Goal: Task Accomplishment & Management: Use online tool/utility

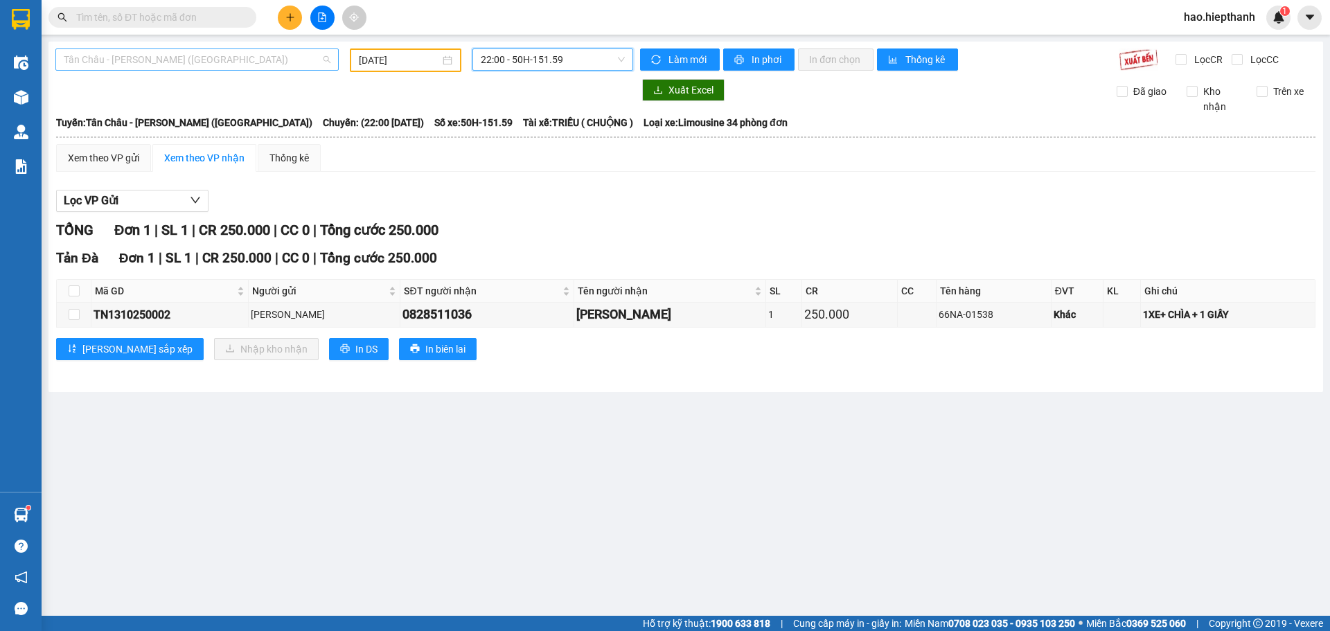
click at [236, 63] on span "Tân Châu - [PERSON_NAME] ([GEOGRAPHIC_DATA])" at bounding box center [197, 59] width 267 height 21
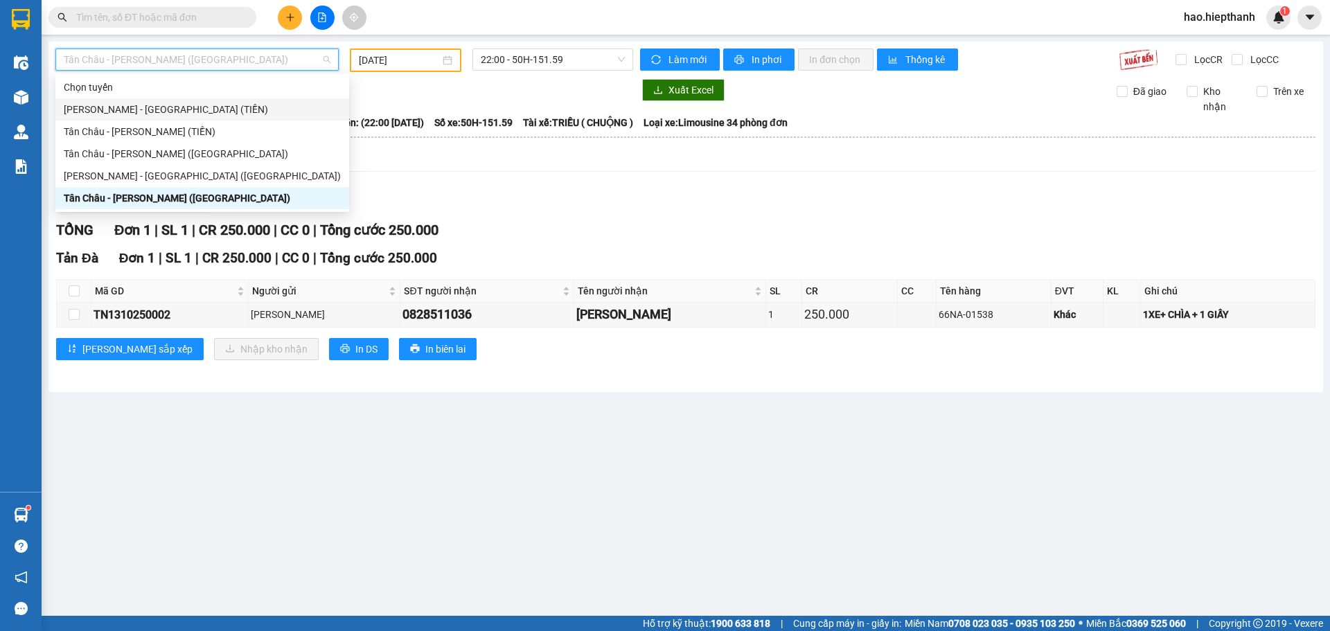
click at [109, 114] on div "[PERSON_NAME] - [GEOGRAPHIC_DATA] (TIỀN)" at bounding box center [202, 109] width 277 height 15
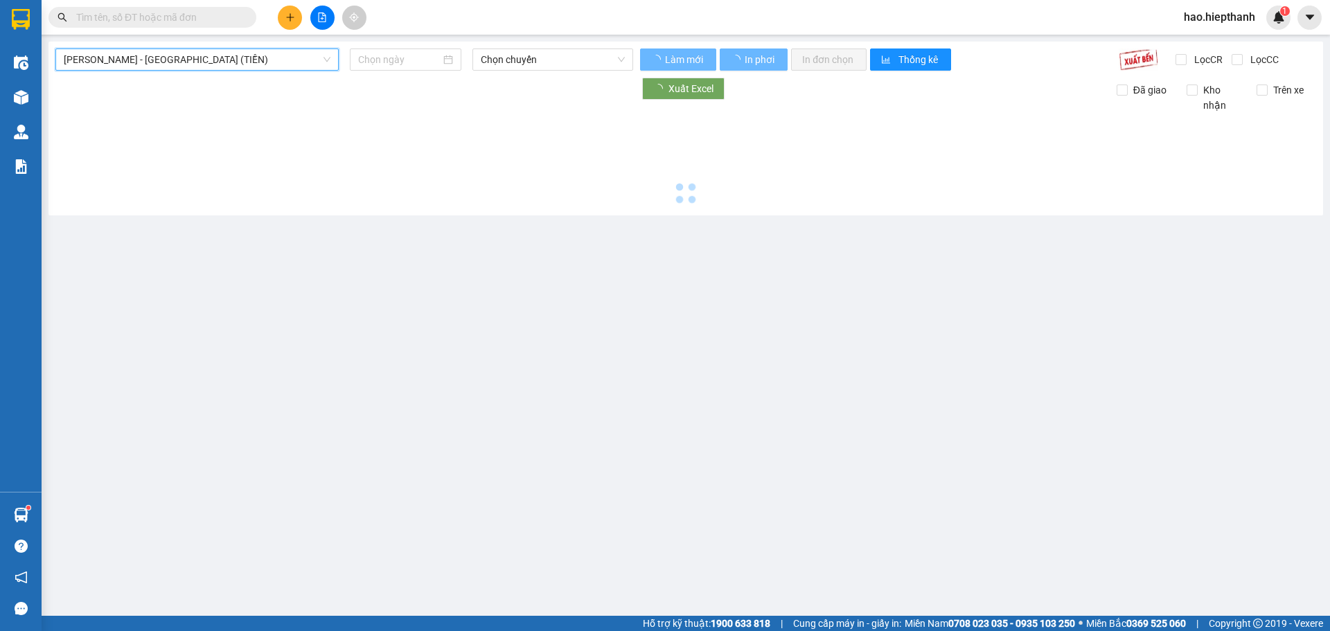
type input "[DATE]"
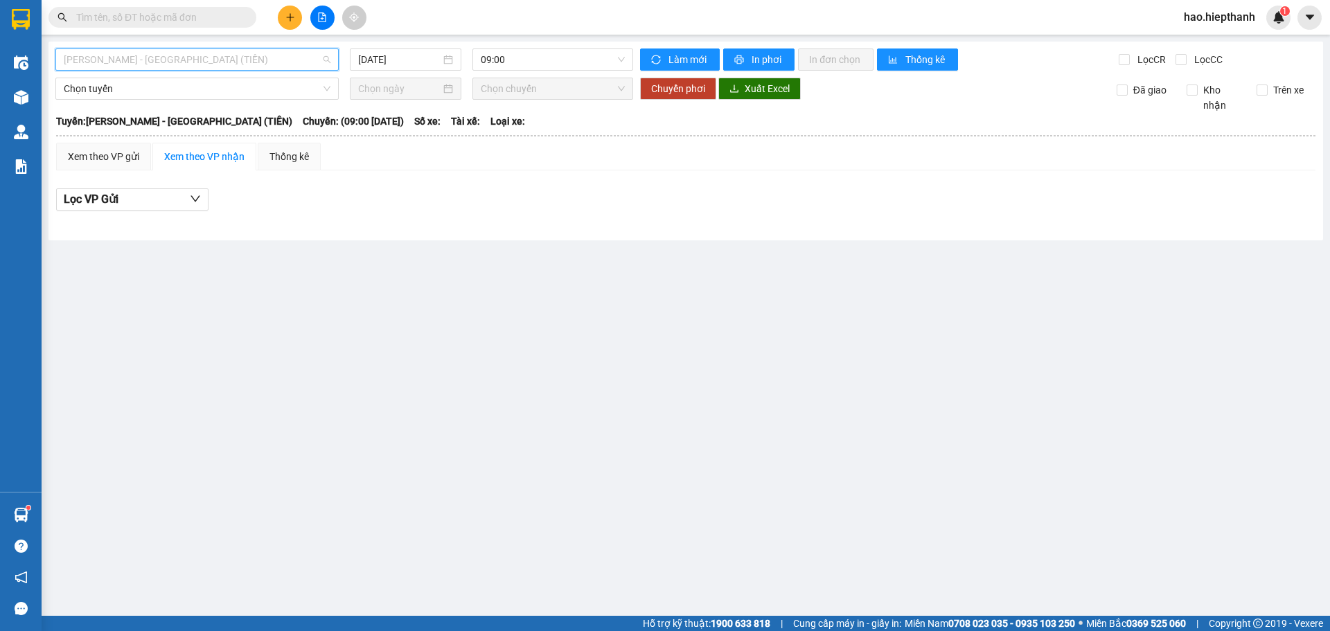
click at [167, 57] on span "[PERSON_NAME] - [GEOGRAPHIC_DATA] (TIỀN)" at bounding box center [197, 59] width 267 height 21
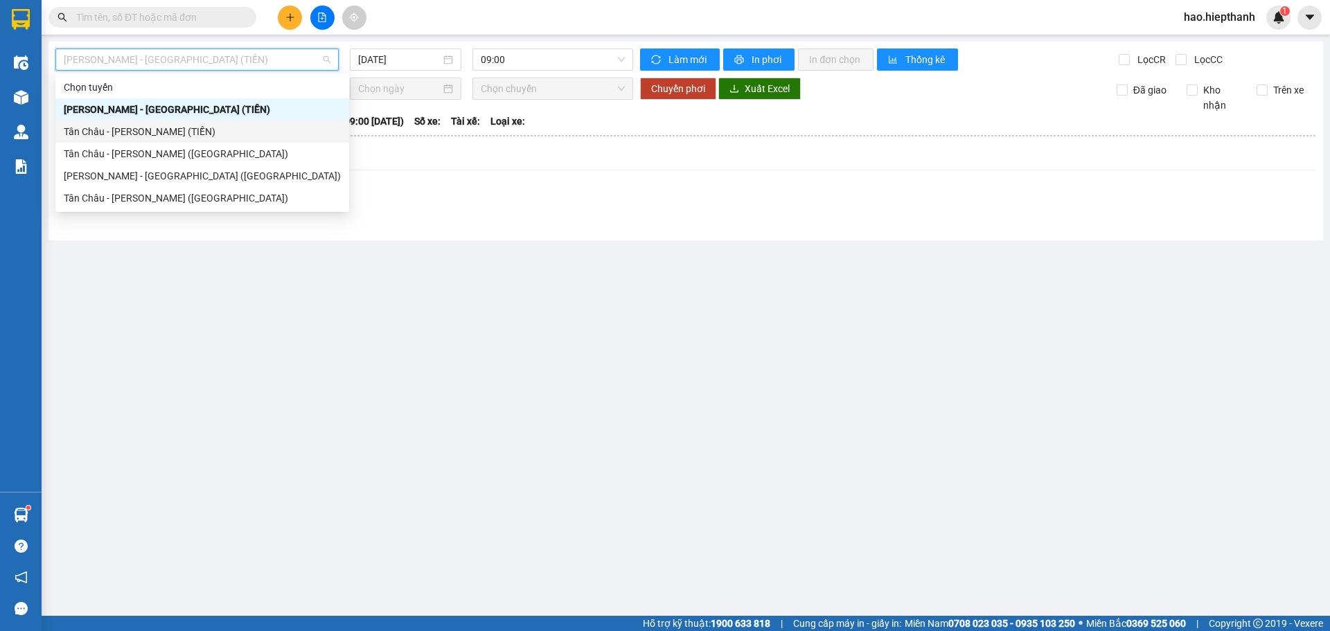
click at [89, 132] on div "Tân Châu - [PERSON_NAME] (TIỀN)" at bounding box center [202, 131] width 277 height 15
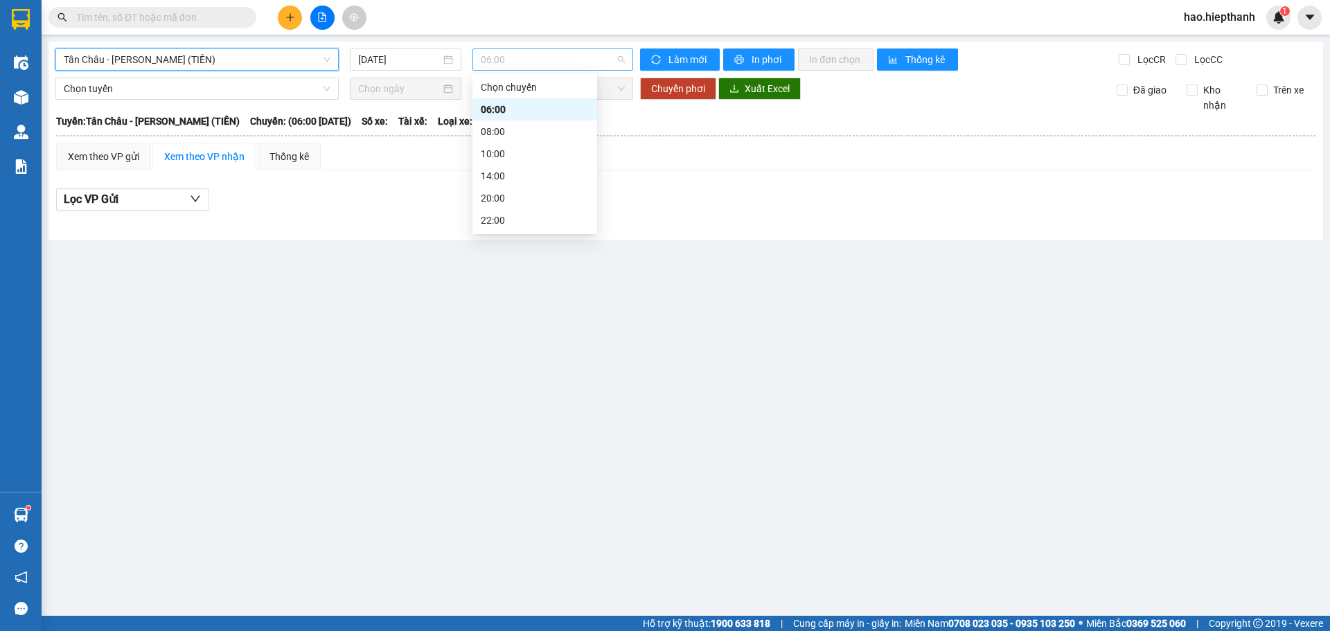
click at [550, 60] on span "06:00" at bounding box center [553, 59] width 144 height 21
click at [551, 218] on div "22:00" at bounding box center [535, 220] width 108 height 15
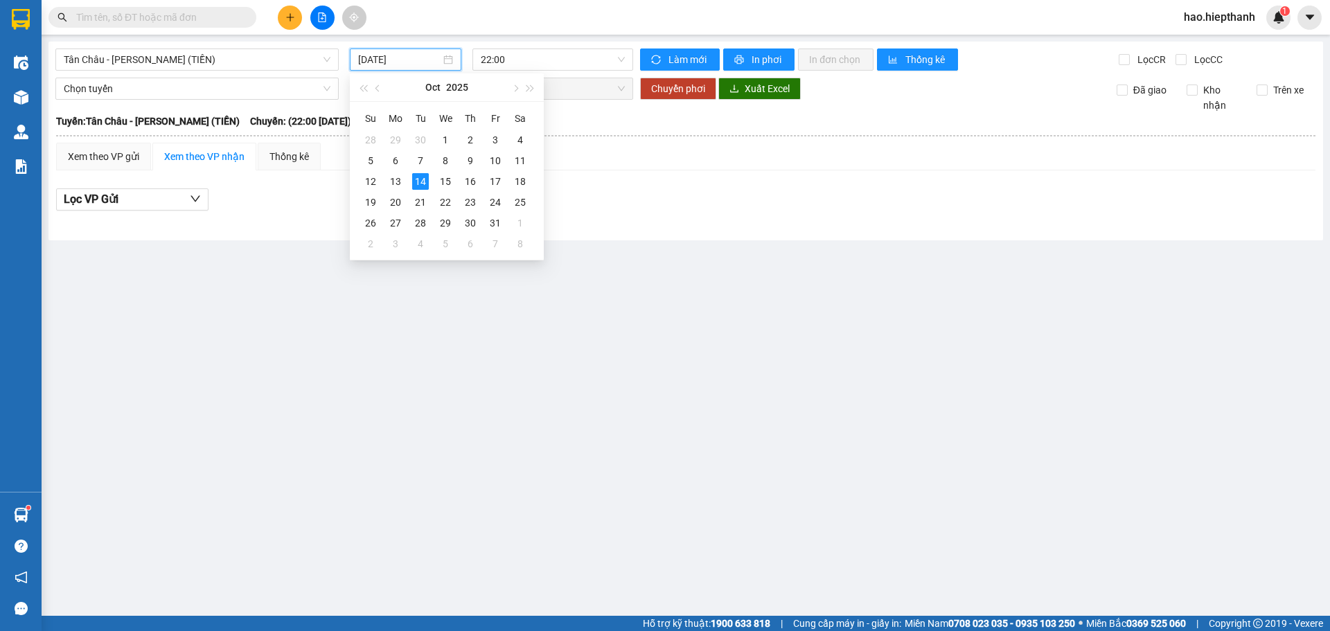
click at [430, 57] on input "[DATE]" at bounding box center [399, 59] width 82 height 15
click at [396, 181] on div "13" at bounding box center [395, 181] width 17 height 17
type input "[DATE]"
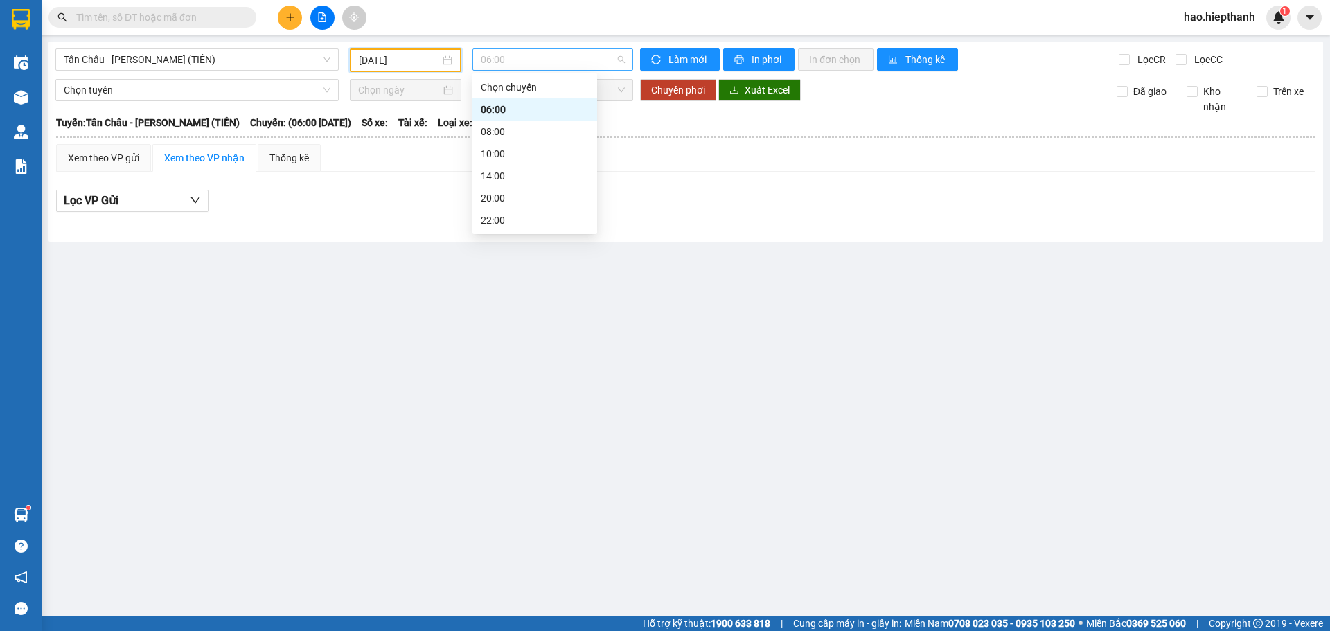
drag, startPoint x: 540, startPoint y: 52, endPoint x: 524, endPoint y: 158, distance: 107.1
click at [540, 53] on span "06:00" at bounding box center [553, 59] width 144 height 21
click at [524, 222] on div "22:00" at bounding box center [535, 220] width 108 height 15
